Goal: Register for event/course

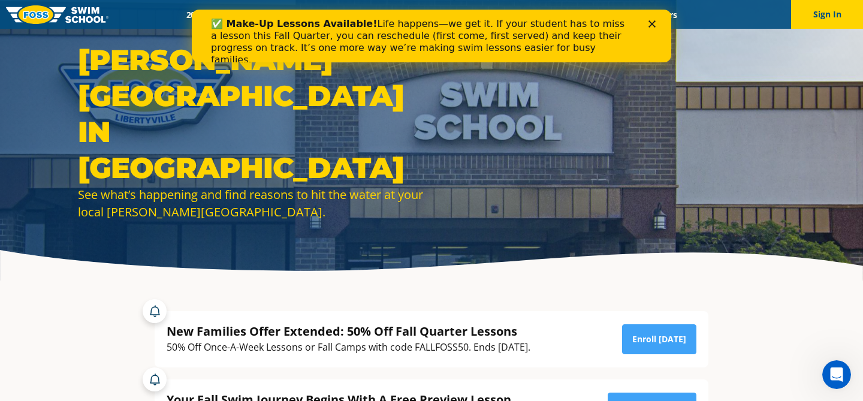
click at [654, 24] on icon "Close" at bounding box center [651, 23] width 7 height 7
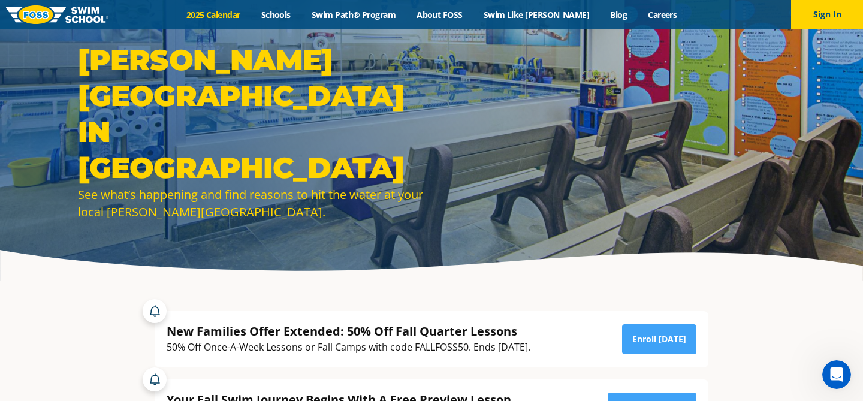
click at [238, 14] on link "2025 Calendar" at bounding box center [213, 14] width 75 height 11
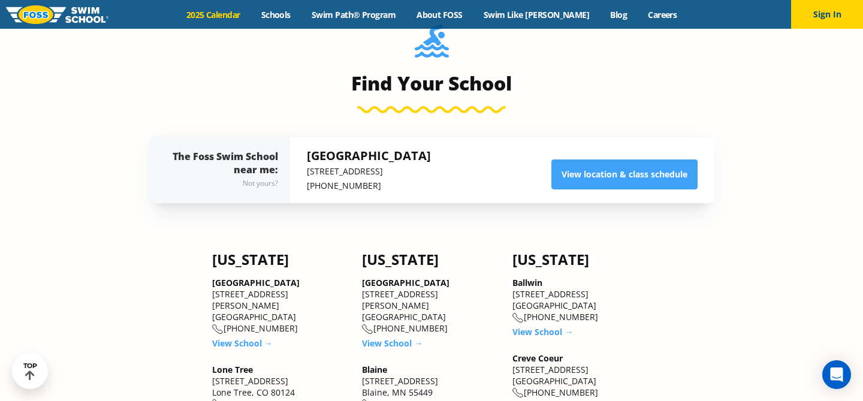
scroll to position [845, 0]
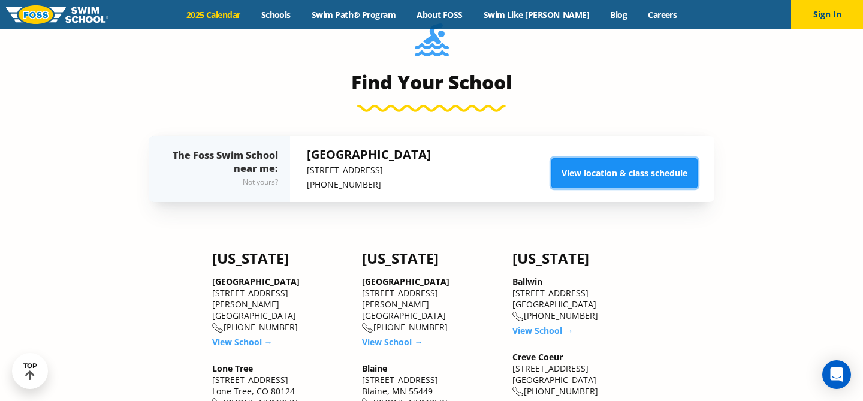
click at [608, 170] on link "View location & class schedule" at bounding box center [624, 173] width 146 height 30
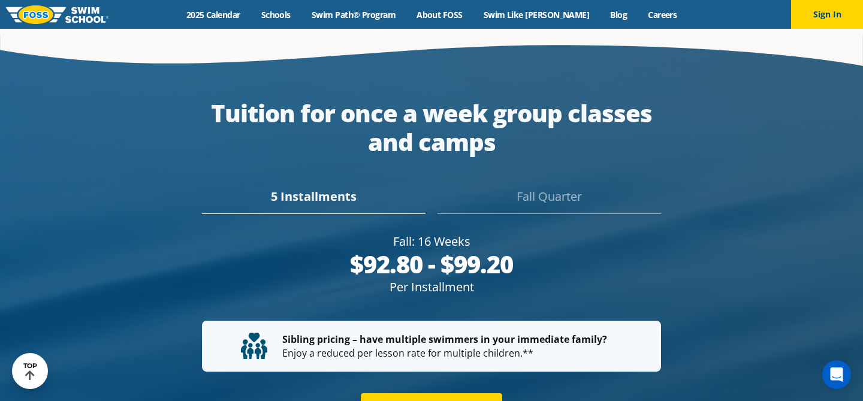
scroll to position [2137, 0]
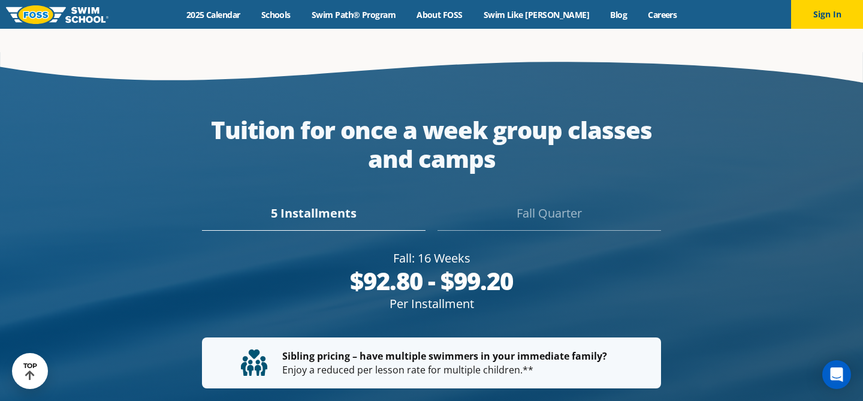
click at [533, 204] on div "Fall Quarter" at bounding box center [548, 217] width 223 height 26
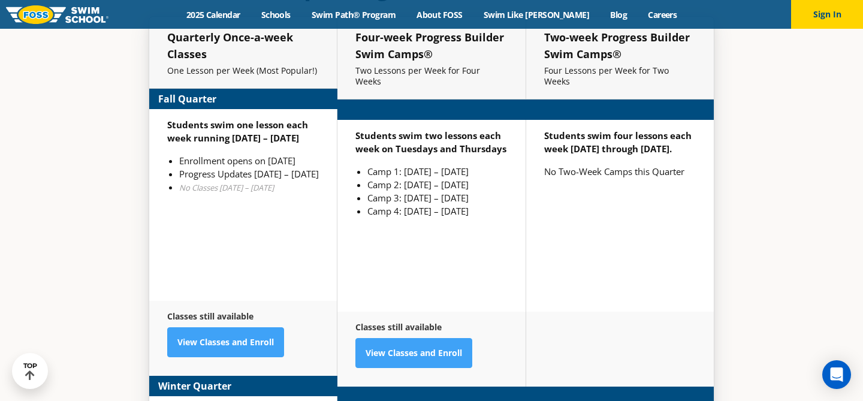
scroll to position [2868, 0]
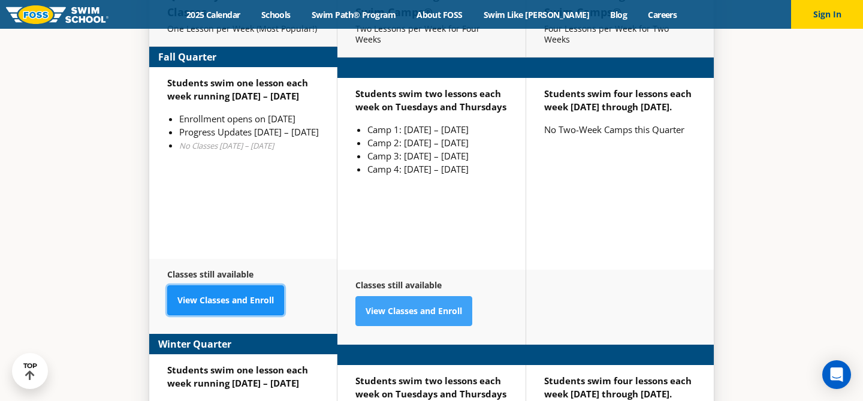
click at [233, 285] on link "View Classes and Enroll" at bounding box center [225, 300] width 117 height 30
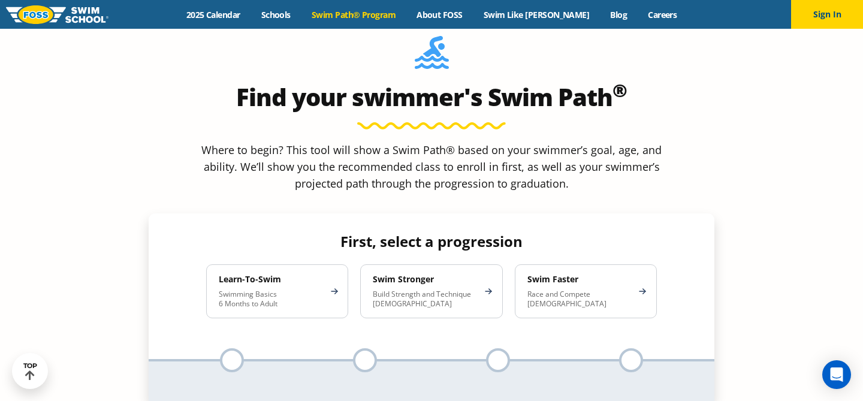
scroll to position [1052, 0]
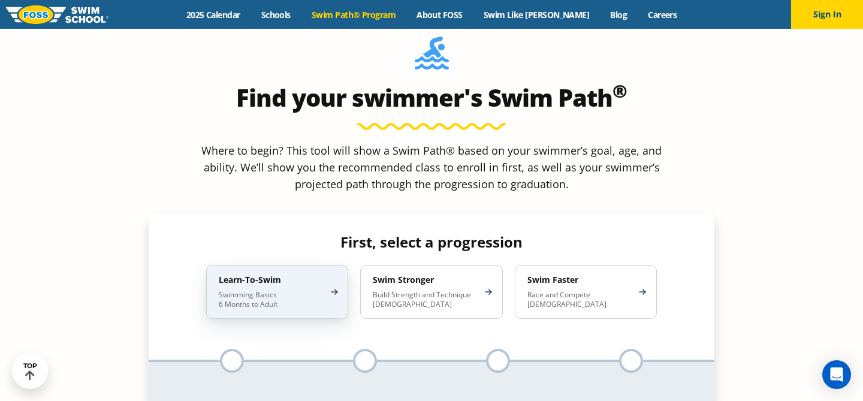
click at [265, 290] on p "Swimming Basics 6 Months to Adult" at bounding box center [271, 299] width 105 height 19
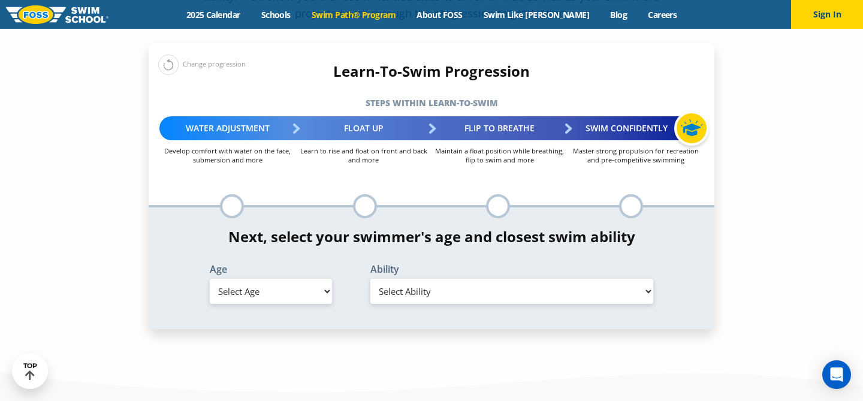
scroll to position [1234, 0]
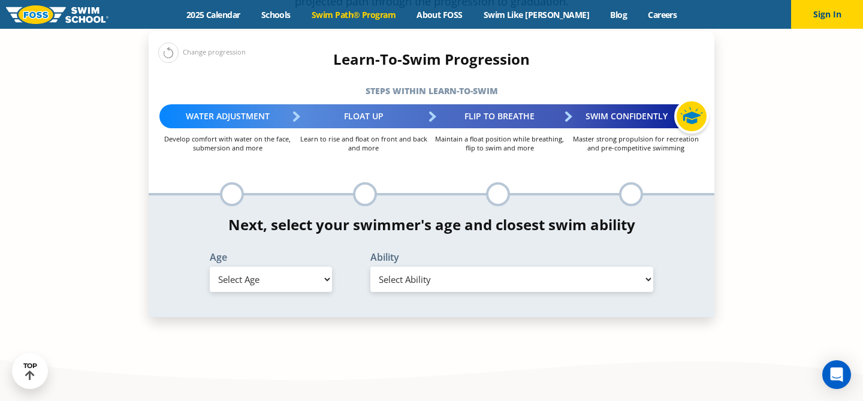
click at [315, 267] on select "Select Age 6 months - 1 year 1 year 2 years 3 years 4 years 5 years 6 years 7 y…" at bounding box center [271, 279] width 122 height 25
select select "3-years"
click at [405, 267] on select "Select Ability First in-water experience When in the water, reliant on a life j…" at bounding box center [511, 279] width 283 height 25
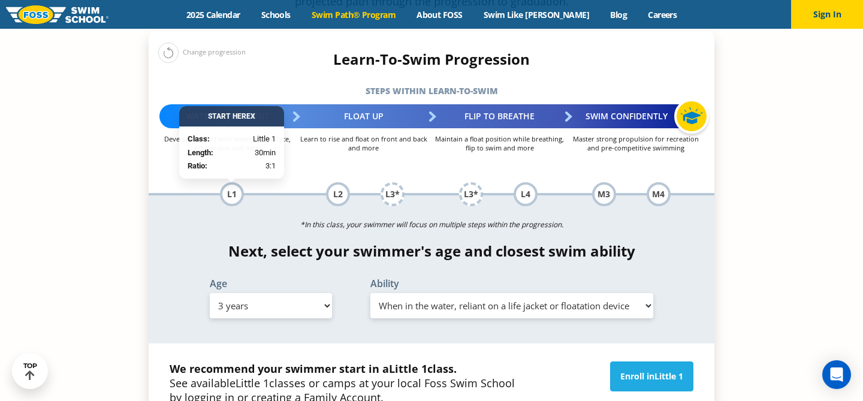
click at [431, 293] on select "Select Ability First in-water experience When in the water, reliant on a life j…" at bounding box center [511, 305] width 283 height 25
click at [426, 293] on select "Select Ability First in-water experience When in the water, reliant on a life j…" at bounding box center [511, 305] width 283 height 25
select select "3-years-first-in-water-experience"
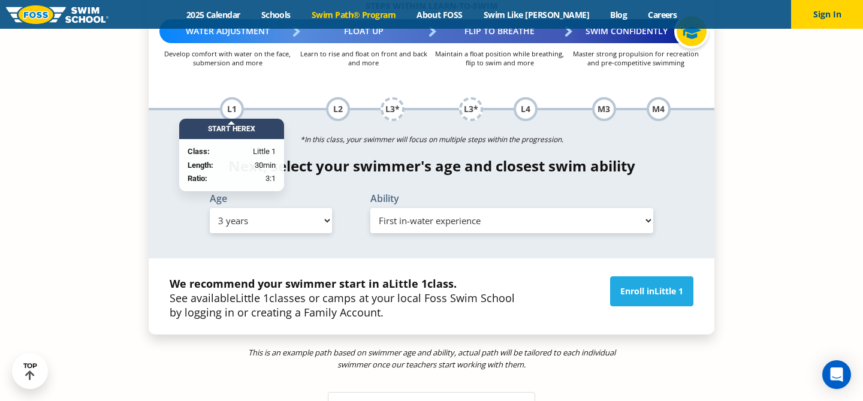
scroll to position [1319, 0]
click at [627, 277] on link "Enroll in Little 1" at bounding box center [651, 292] width 83 height 30
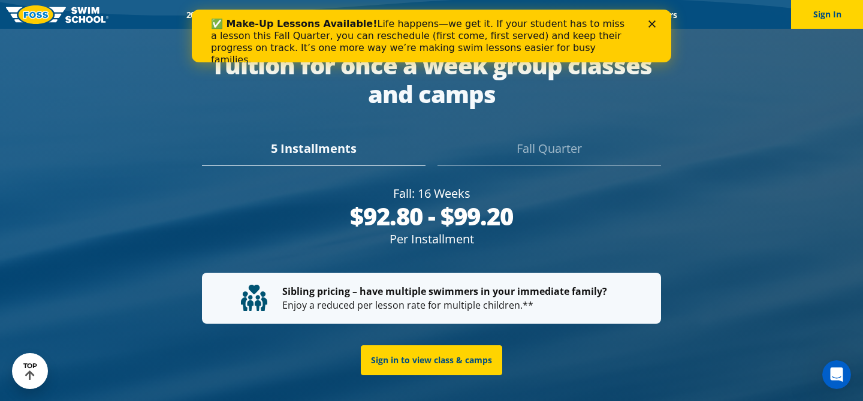
scroll to position [2147, 0]
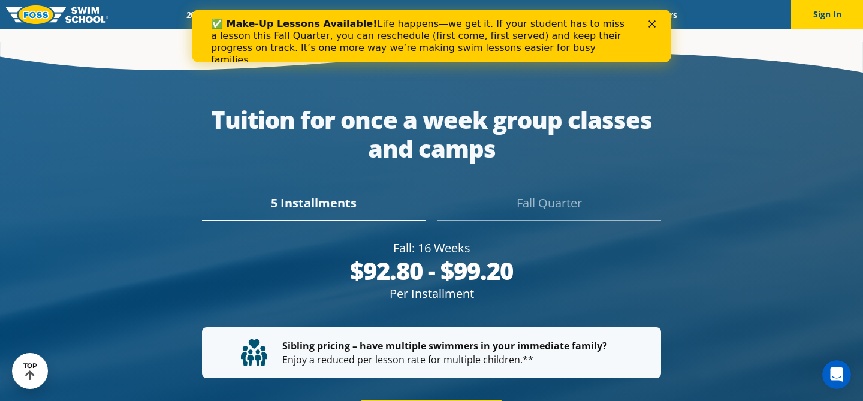
click at [534, 194] on div "Fall Quarter" at bounding box center [548, 207] width 223 height 26
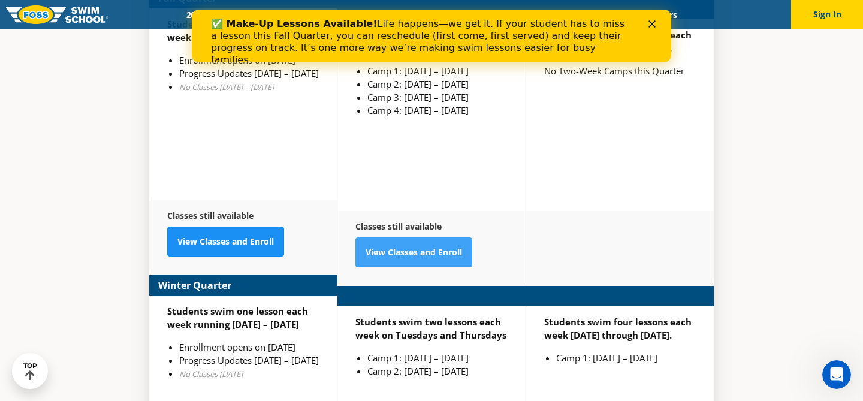
scroll to position [2944, 0]
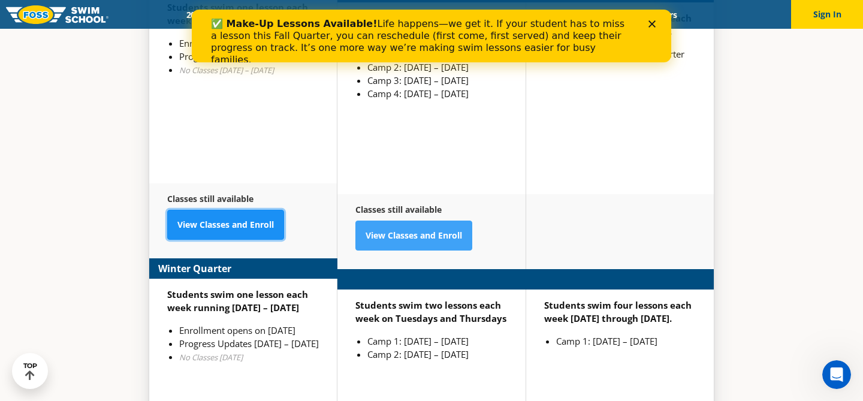
click at [242, 210] on link "View Classes and Enroll" at bounding box center [225, 225] width 117 height 30
